Goal: Task Accomplishment & Management: Use online tool/utility

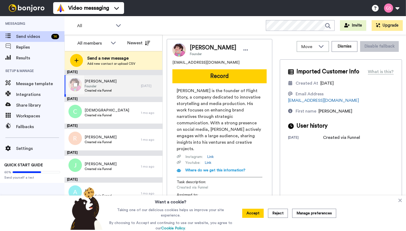
click at [110, 92] on span "Created via Funnel" at bounding box center [101, 90] width 32 height 4
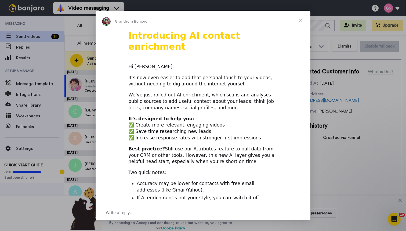
click at [302, 21] on span "Close" at bounding box center [300, 20] width 19 height 19
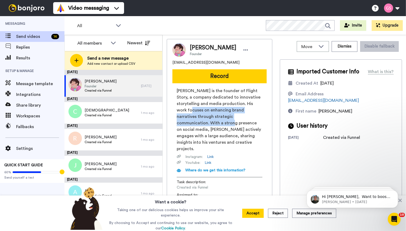
drag, startPoint x: 194, startPoint y: 110, endPoint x: 202, endPoint y: 126, distance: 17.1
click at [202, 126] on span "[PERSON_NAME] is the founder of Flight Story, a company dedicated to innovative…" at bounding box center [220, 120] width 86 height 65
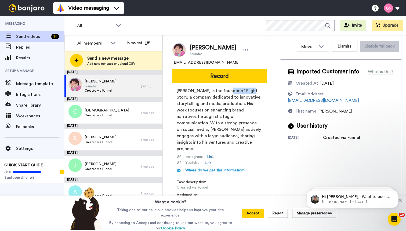
drag, startPoint x: 224, startPoint y: 90, endPoint x: 246, endPoint y: 89, distance: 21.5
click at [246, 89] on span "[PERSON_NAME] is the founder of Flight Story, a company dedicated to innovative…" at bounding box center [220, 120] width 86 height 65
copy span "Flight Story"
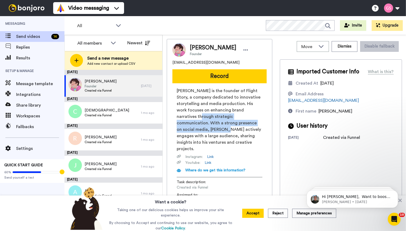
drag, startPoint x: 193, startPoint y: 122, endPoint x: 191, endPoint y: 130, distance: 9.2
click at [191, 130] on span "[PERSON_NAME] is the founder of Flight Story, a company dedicated to innovative…" at bounding box center [220, 120] width 86 height 65
click at [211, 154] on link "Link" at bounding box center [210, 156] width 7 height 5
click at [248, 215] on button "Accept" at bounding box center [253, 213] width 22 height 9
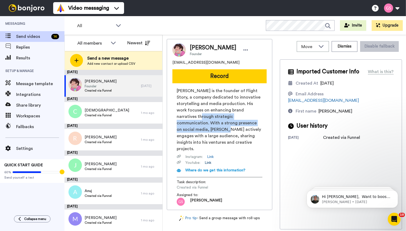
click at [205, 160] on link "Link" at bounding box center [208, 162] width 7 height 5
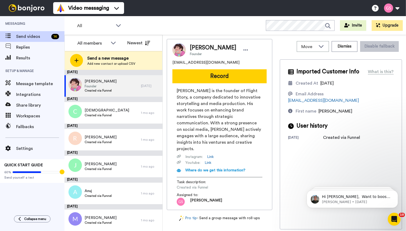
click at [197, 61] on span "[EMAIL_ADDRESS][DOMAIN_NAME]" at bounding box center [206, 62] width 67 height 5
click at [52, 37] on div "14" at bounding box center [55, 36] width 8 height 5
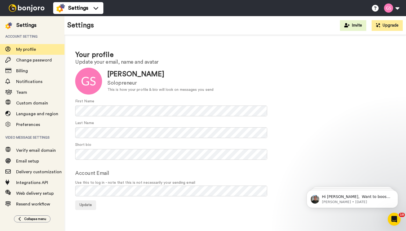
click at [27, 10] on img at bounding box center [26, 8] width 40 height 8
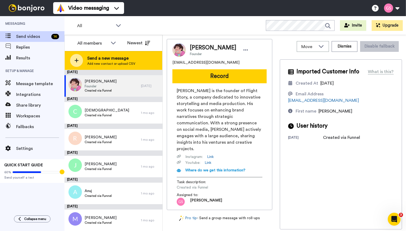
click at [98, 64] on span "Add new contact or upload CSV" at bounding box center [111, 64] width 48 height 4
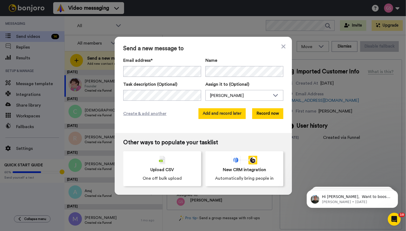
click at [217, 117] on button "Add and record later" at bounding box center [222, 113] width 47 height 11
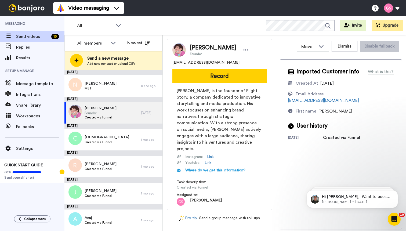
click at [224, 3] on div "Video messaging Switch to Video messaging Testimonials Try me for free! Setting…" at bounding box center [229, 8] width 353 height 16
